Goal: Information Seeking & Learning: Learn about a topic

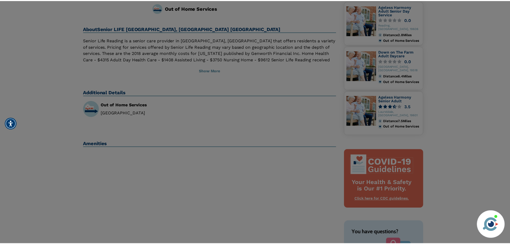
scroll to position [134, 0]
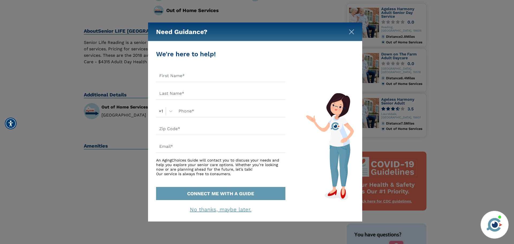
click at [353, 32] on img "Close" at bounding box center [351, 31] width 5 height 5
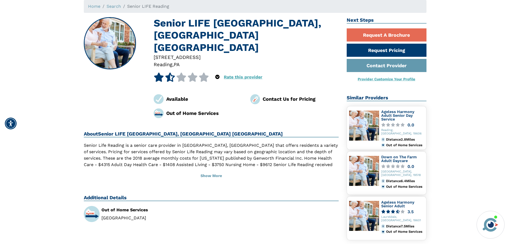
scroll to position [27, 0]
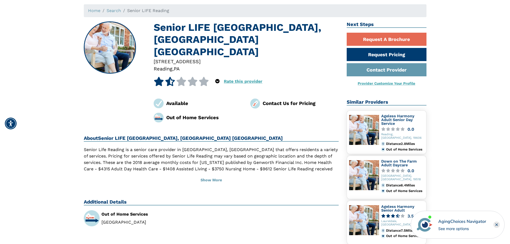
click at [302, 146] on p "Senior Life Reading is a senior care provider in [GEOGRAPHIC_DATA], [GEOGRAPHIC…" at bounding box center [211, 165] width 255 height 39
drag, startPoint x: 304, startPoint y: 139, endPoint x: 96, endPoint y: 144, distance: 208.2
click at [96, 146] on p "Senior Life Reading is a senior care provider in [GEOGRAPHIC_DATA], [GEOGRAPHIC…" at bounding box center [211, 165] width 255 height 39
click at [103, 146] on p "Senior Life Reading is a senior care provider in [GEOGRAPHIC_DATA], [GEOGRAPHIC…" at bounding box center [211, 165] width 255 height 39
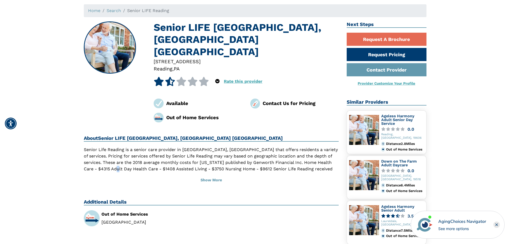
click at [103, 146] on p "Senior Life Reading is a senior care provider in [GEOGRAPHIC_DATA], [GEOGRAPHIC…" at bounding box center [211, 165] width 255 height 39
click at [213, 174] on button "Show More" at bounding box center [211, 180] width 255 height 12
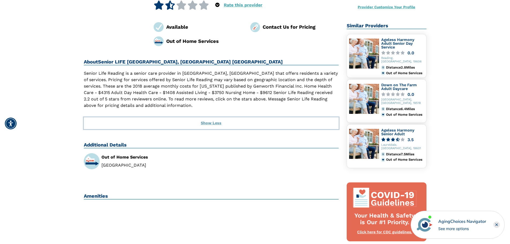
scroll to position [0, 0]
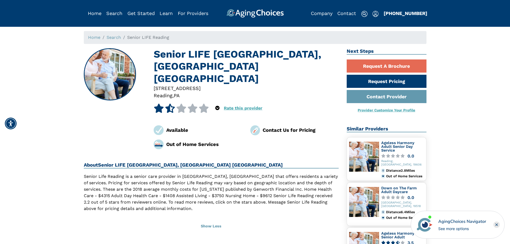
click at [169, 104] on icon at bounding box center [170, 108] width 10 height 9
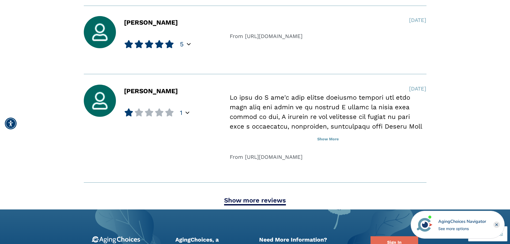
scroll to position [589, 0]
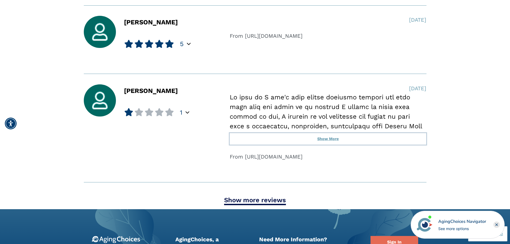
click at [322, 137] on button "Show More" at bounding box center [328, 139] width 197 height 12
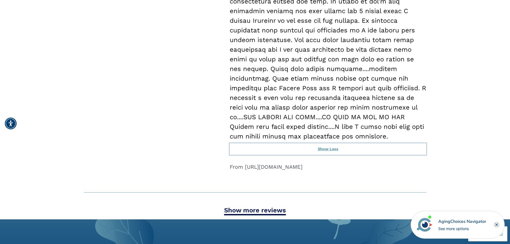
scroll to position [830, 0]
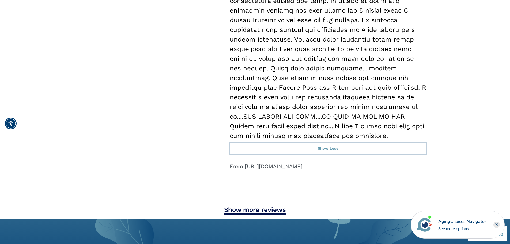
click at [330, 146] on button "Show Less" at bounding box center [328, 149] width 197 height 12
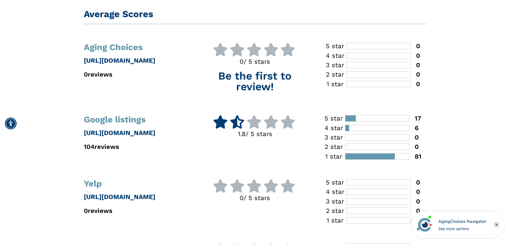
scroll to position [81, 0]
